Goal: Information Seeking & Learning: Learn about a topic

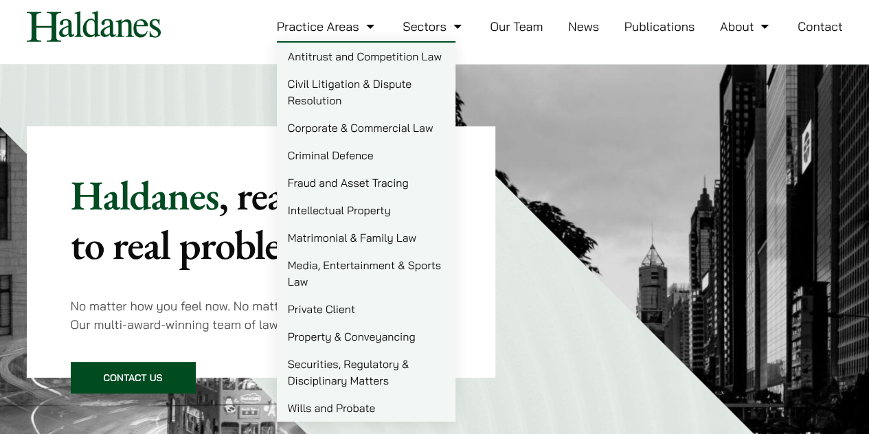
scroll to position [41, 0]
click at [388, 233] on link "Matrimonial & Family Law" at bounding box center [366, 236] width 179 height 27
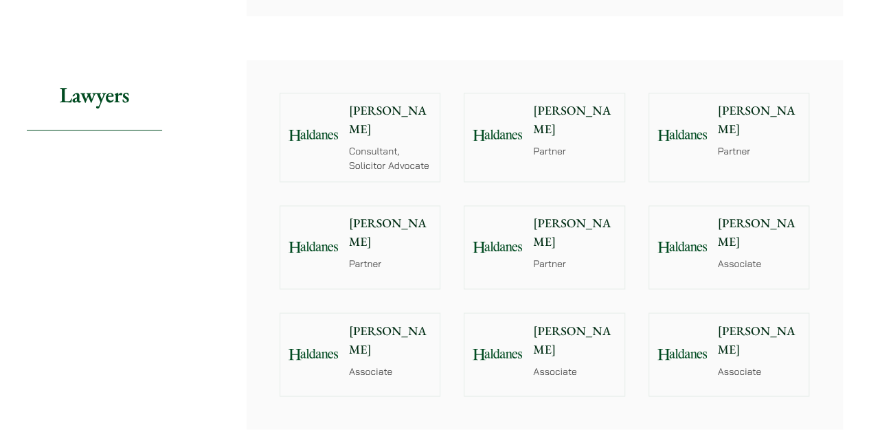
scroll to position [1001, 0]
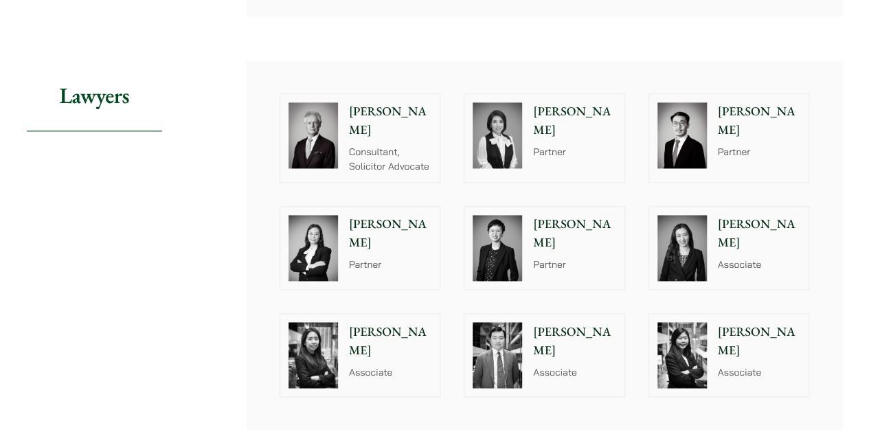
click at [383, 258] on p "Partner" at bounding box center [390, 265] width 83 height 14
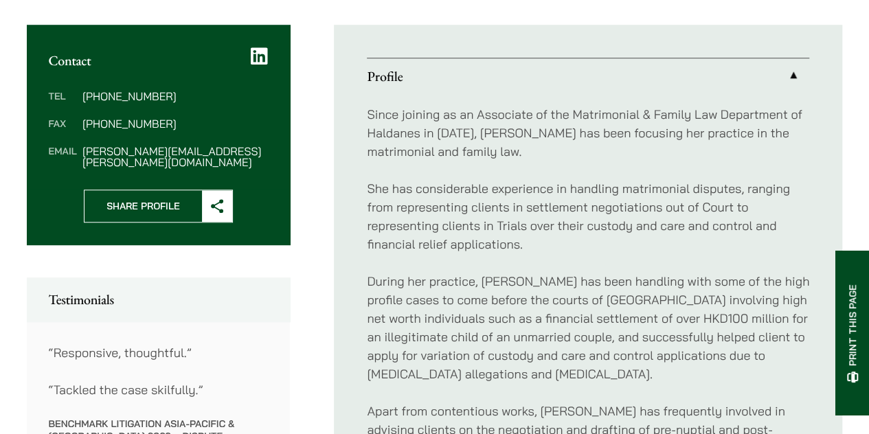
scroll to position [503, 0]
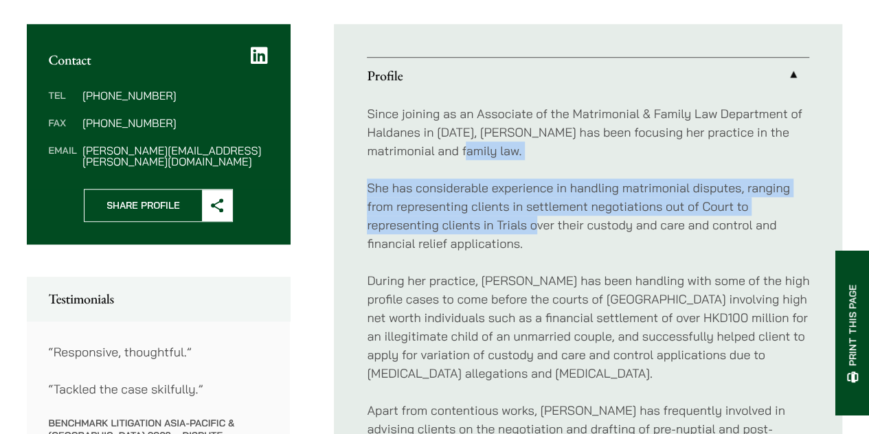
drag, startPoint x: 535, startPoint y: 230, endPoint x: 502, endPoint y: 159, distance: 78.7
click at [503, 159] on div "Since joining as an Associate of the Matrimonial & Family Law Department of Hal…" at bounding box center [588, 410] width 442 height 634
click at [502, 159] on p "Since joining as an Associate of the Matrimonial & Family Law Department of Hal…" at bounding box center [588, 132] width 442 height 56
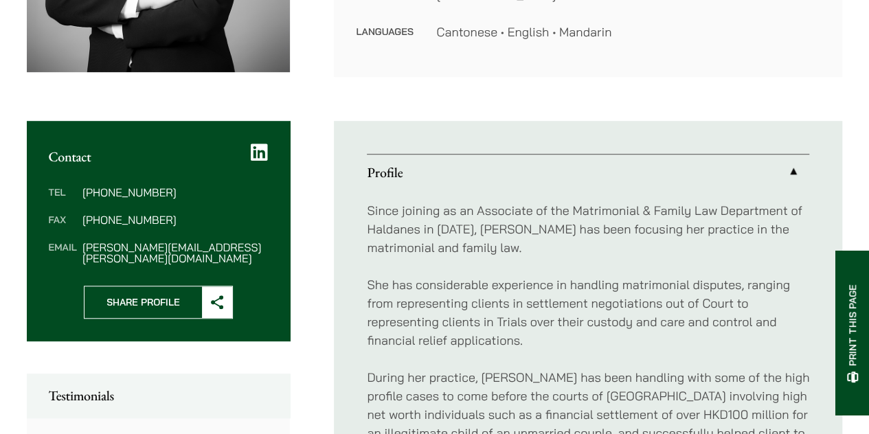
scroll to position [126, 0]
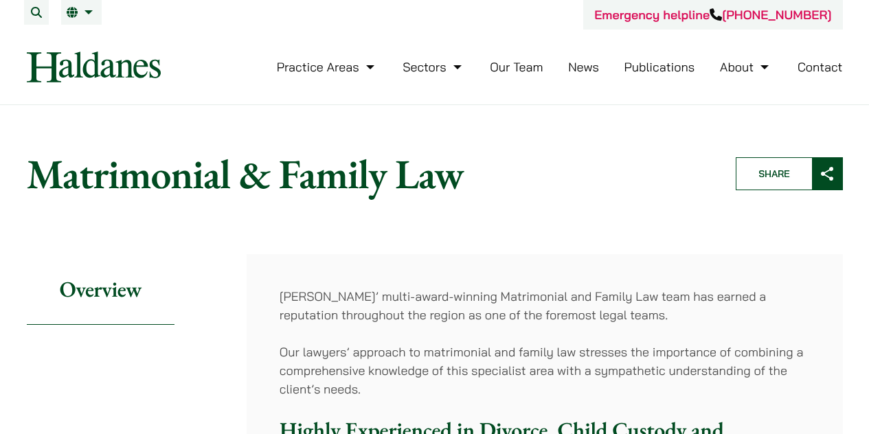
scroll to position [1001, 0]
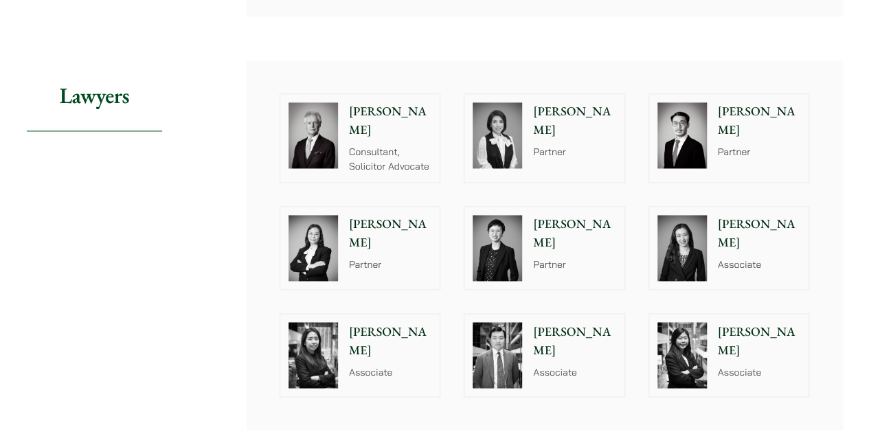
click at [746, 116] on p "Willard Li" at bounding box center [759, 120] width 83 height 37
click at [564, 145] on p "Partner" at bounding box center [574, 152] width 83 height 14
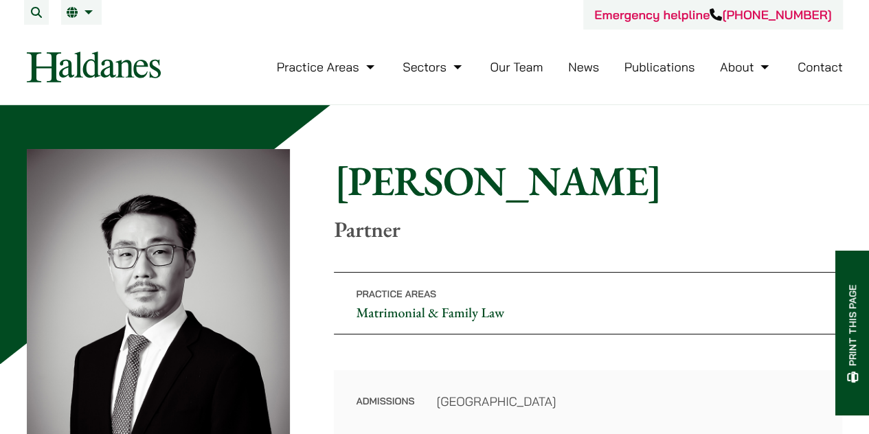
scroll to position [109, 0]
